Goal: Browse casually

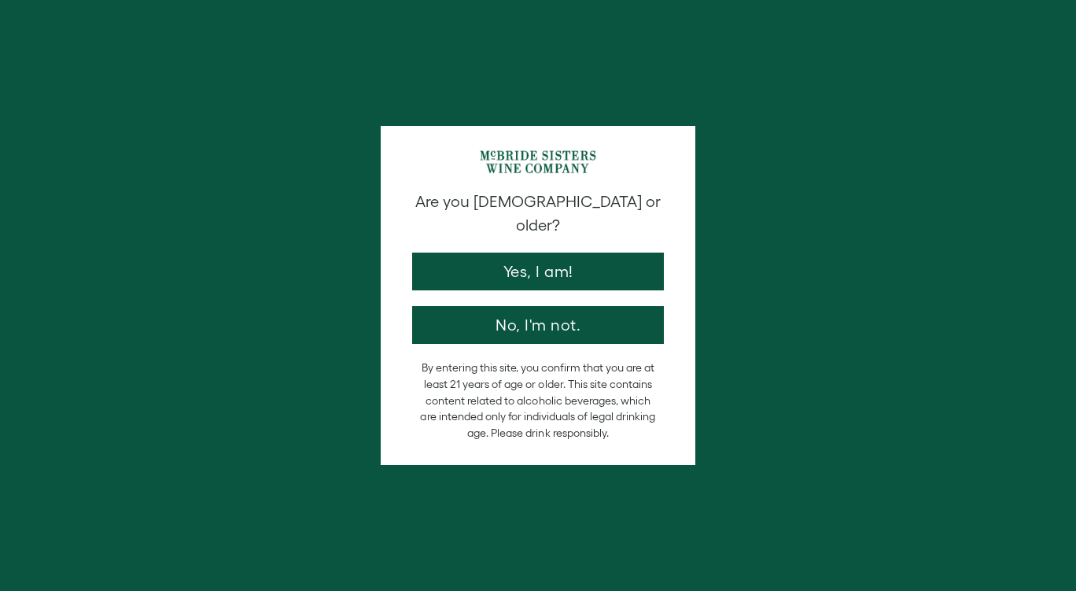
click at [577, 256] on button "Yes, I am!" at bounding box center [538, 271] width 252 height 38
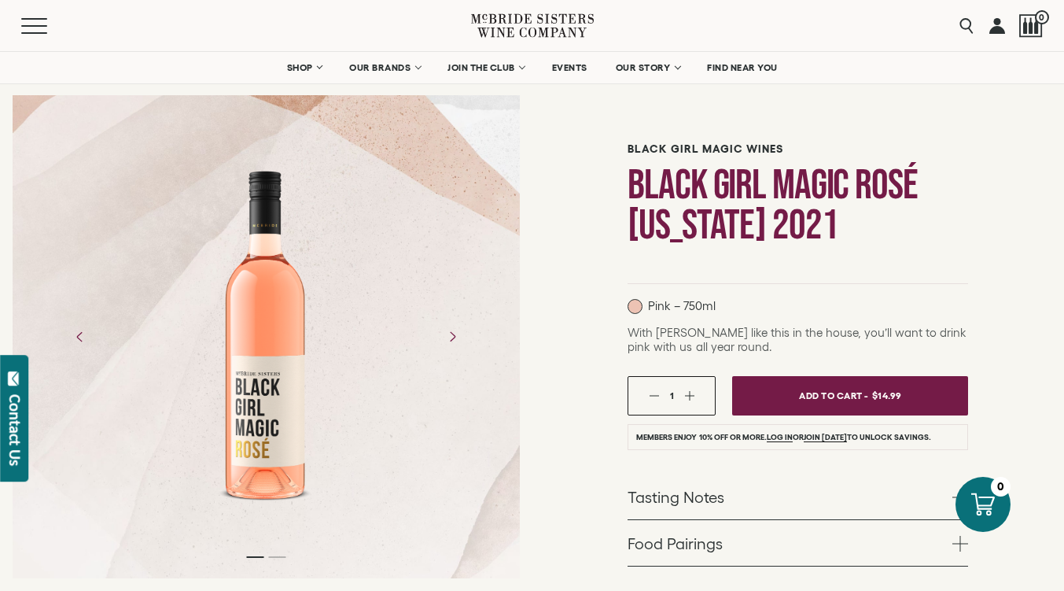
scroll to position [79, 0]
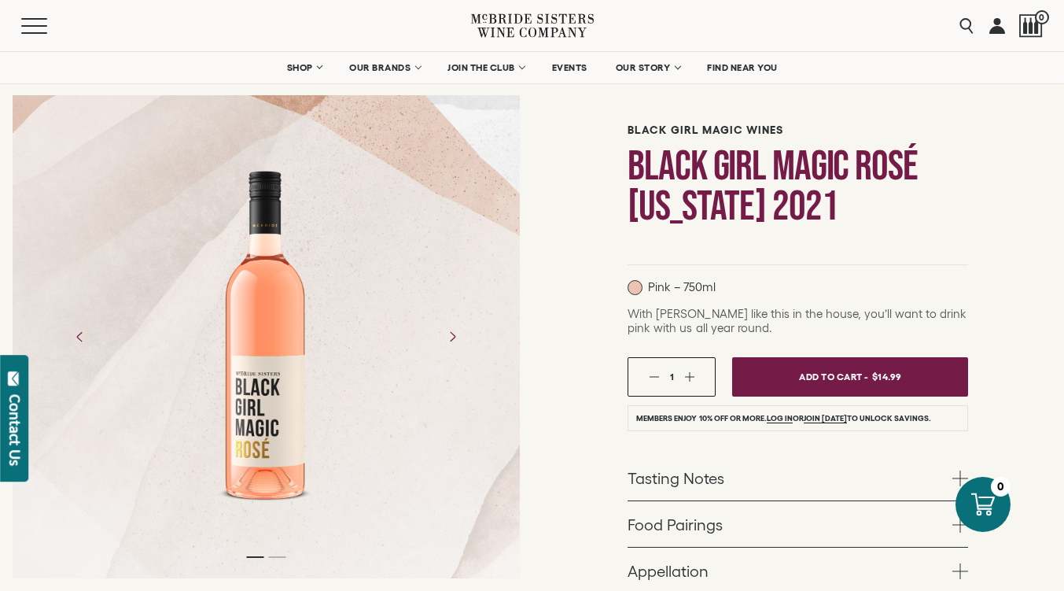
click at [470, 345] on div at bounding box center [266, 337] width 507 height 354
click at [456, 338] on icon "Next" at bounding box center [452, 336] width 25 height 25
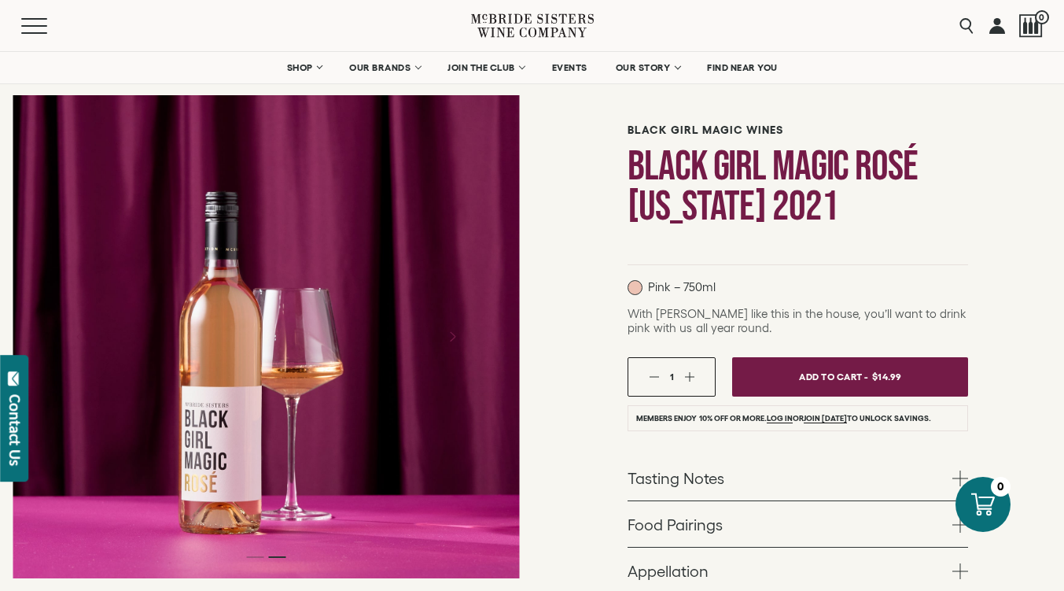
click at [454, 341] on icon "Next" at bounding box center [452, 336] width 25 height 25
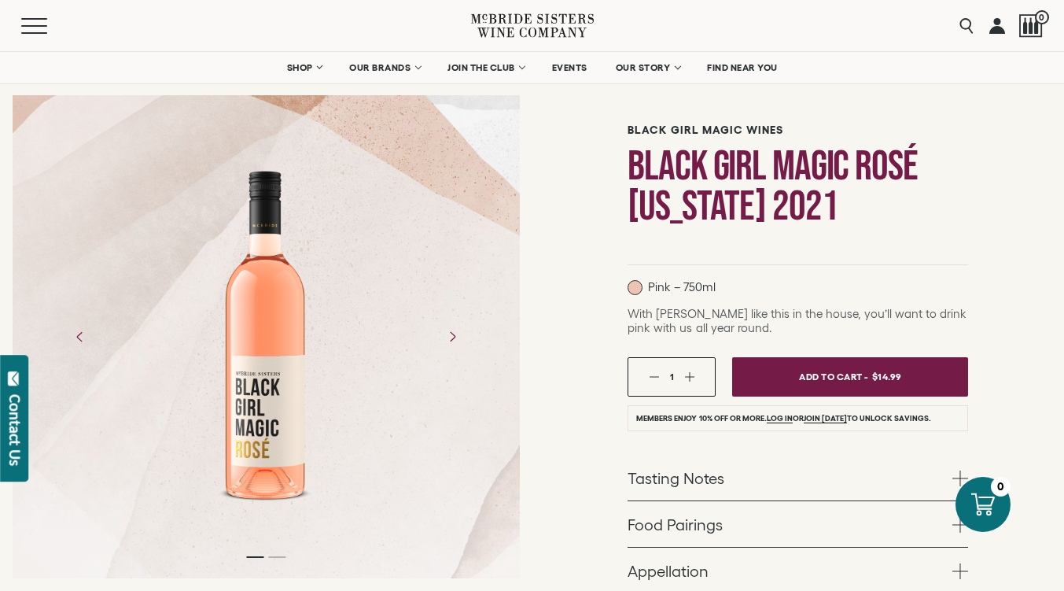
click at [258, 463] on div at bounding box center [265, 337] width 123 height 354
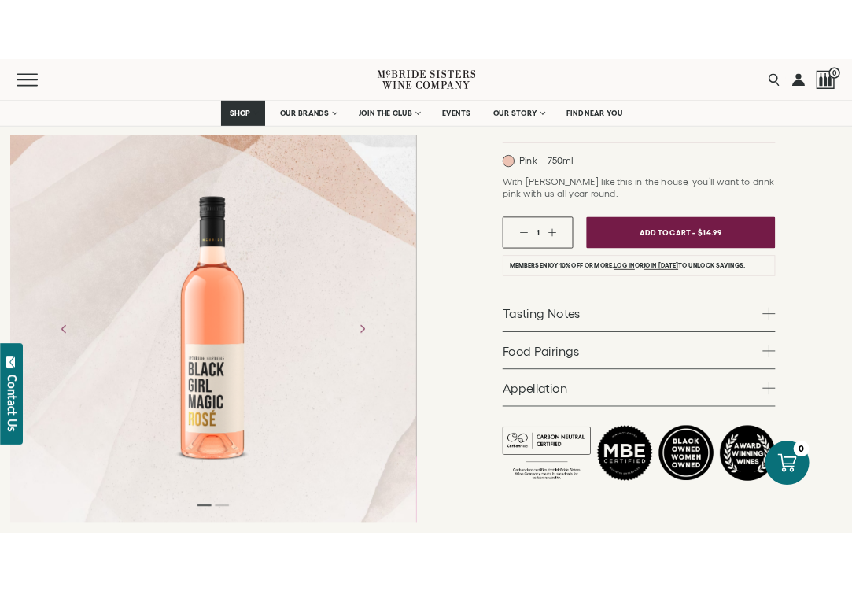
scroll to position [315, 0]
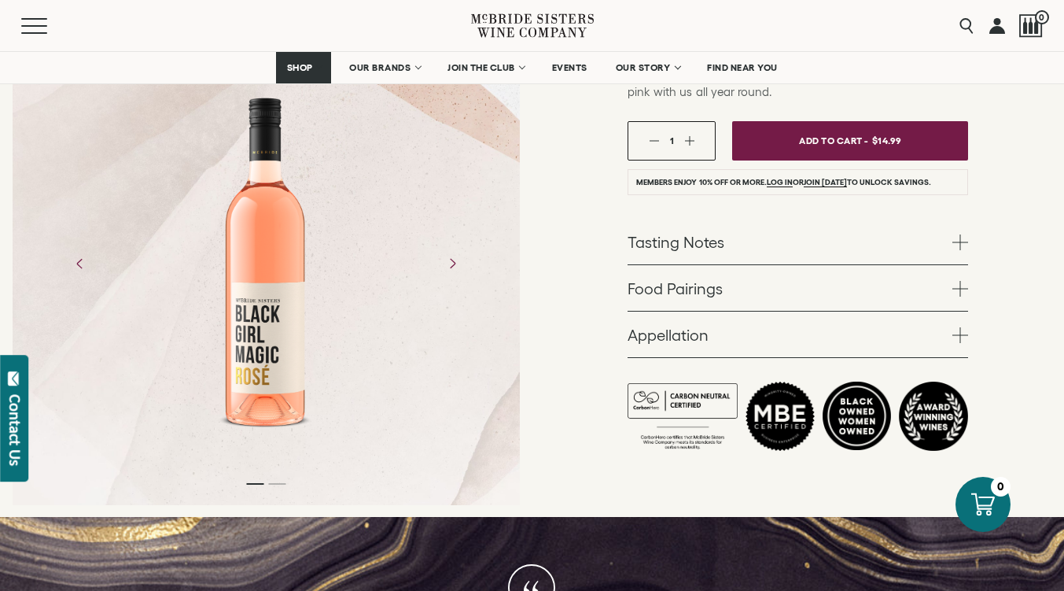
click at [226, 374] on div at bounding box center [265, 264] width 123 height 354
drag, startPoint x: 264, startPoint y: 293, endPoint x: 294, endPoint y: 350, distance: 64.7
drag, startPoint x: 294, startPoint y: 350, endPoint x: 428, endPoint y: 411, distance: 146.8
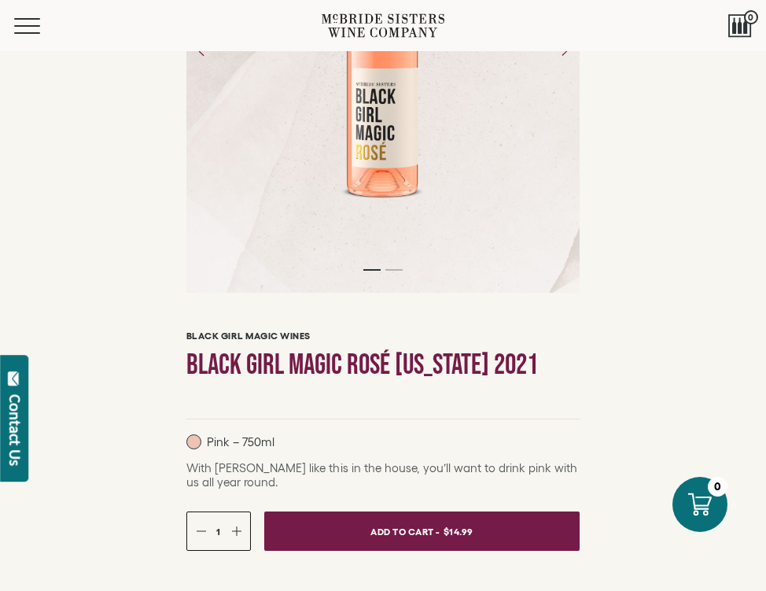
scroll to position [79, 0]
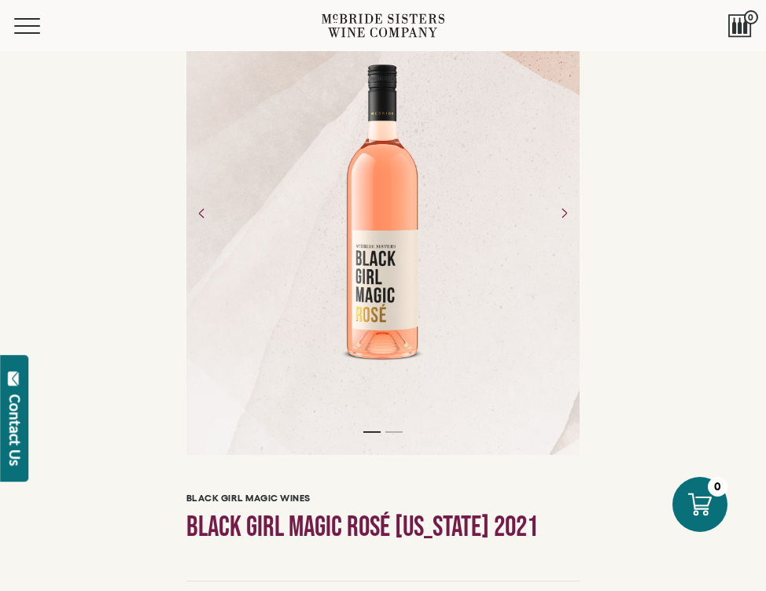
click at [367, 274] on div at bounding box center [383, 213] width 110 height 330
